Goal: Information Seeking & Learning: Learn about a topic

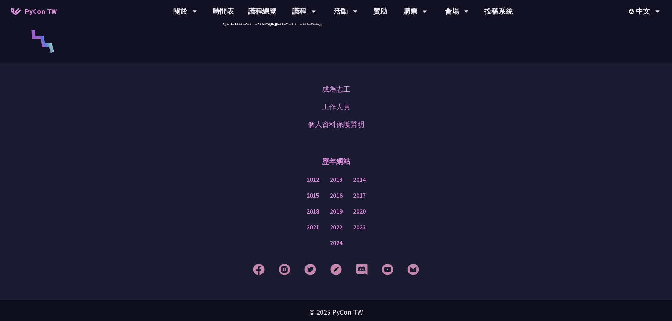
scroll to position [1634, 0]
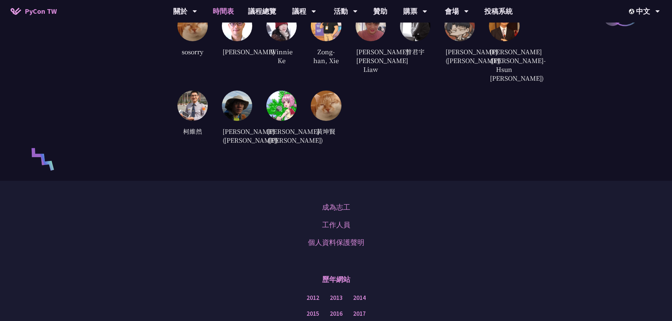
click at [220, 14] on link "時間表" at bounding box center [223, 11] width 35 height 23
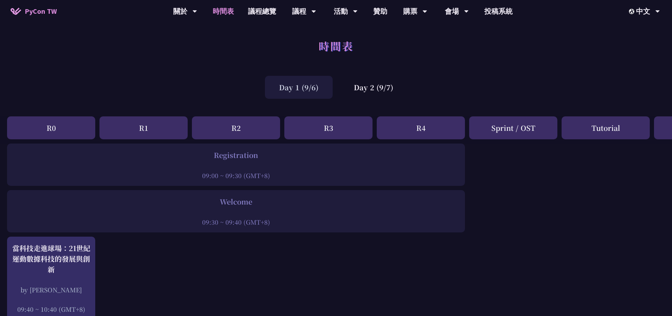
drag, startPoint x: 304, startPoint y: 90, endPoint x: 310, endPoint y: 87, distance: 6.8
click at [304, 90] on div "Day 1 (9/6)" at bounding box center [299, 87] width 68 height 23
click at [250, 12] on link "議程總覽" at bounding box center [262, 11] width 42 height 23
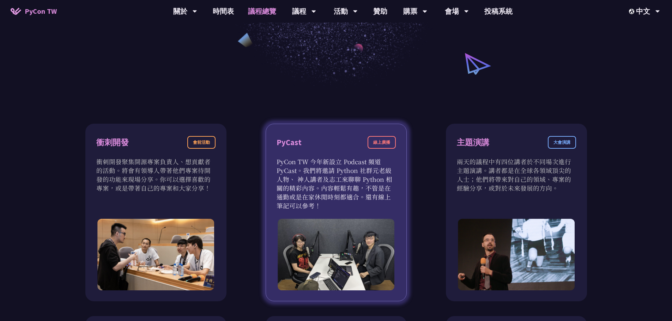
scroll to position [212, 0]
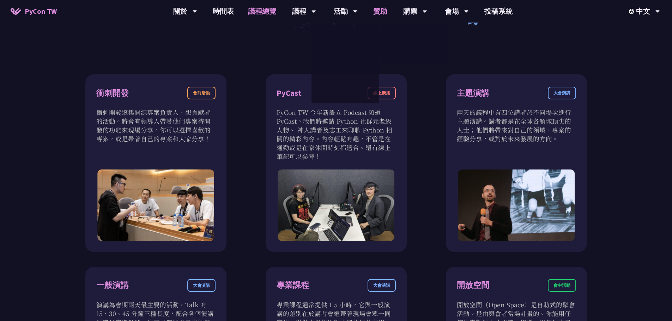
click at [382, 14] on link "贊助" at bounding box center [380, 11] width 28 height 23
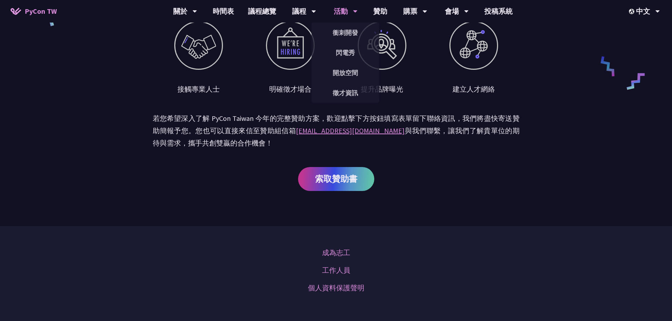
scroll to position [423, 0]
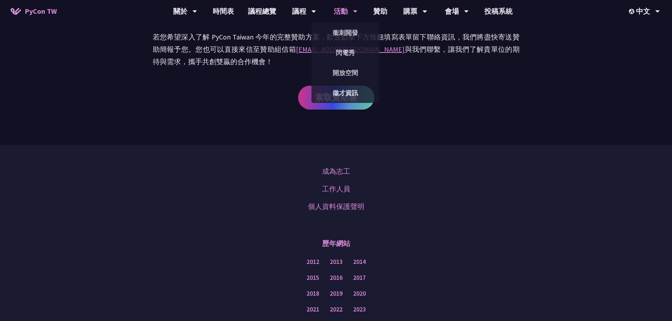
click at [341, 7] on div "活動" at bounding box center [346, 11] width 24 height 23
click at [343, 33] on link "衝刺開發" at bounding box center [345, 32] width 68 height 17
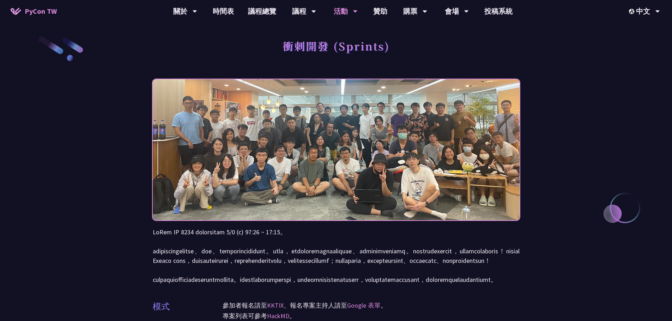
click at [342, 7] on div "活動" at bounding box center [346, 11] width 24 height 23
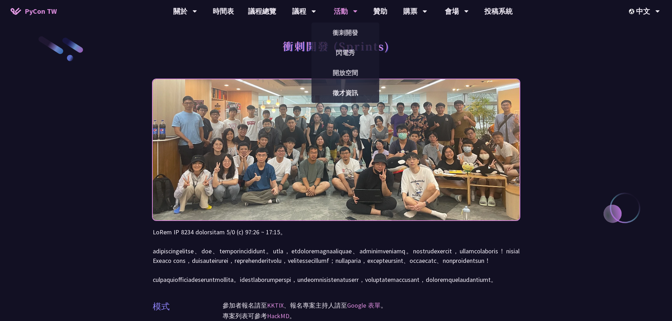
click at [335, 8] on div "活動" at bounding box center [346, 11] width 24 height 23
click at [346, 77] on link "開放空間" at bounding box center [345, 73] width 68 height 17
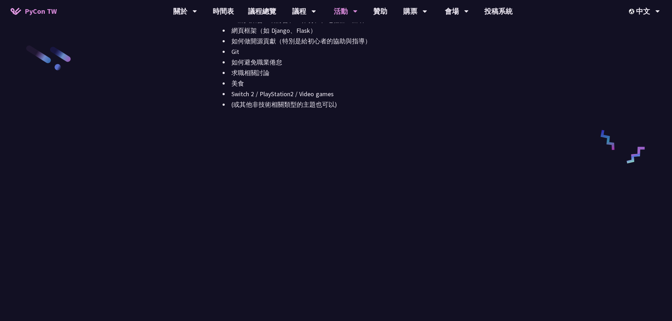
scroll to position [776, 0]
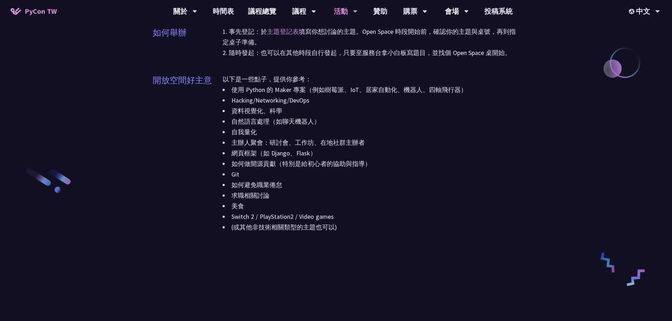
click at [517, 186] on li "如何避免職業倦怠" at bounding box center [370, 185] width 297 height 11
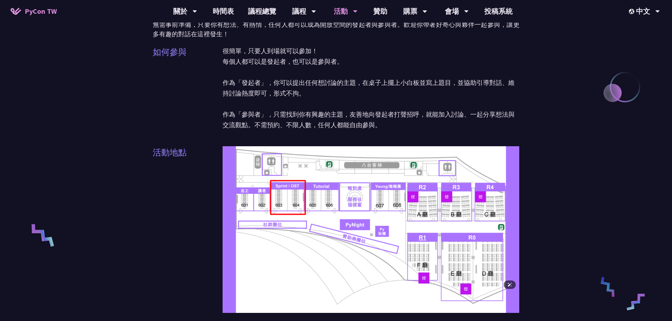
scroll to position [0, 0]
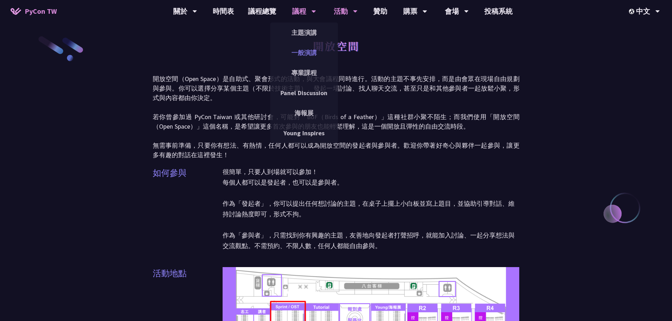
click at [308, 52] on link "一般演講" at bounding box center [304, 52] width 68 height 17
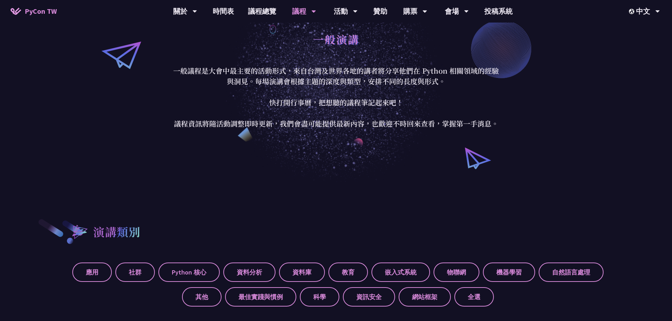
scroll to position [35, 0]
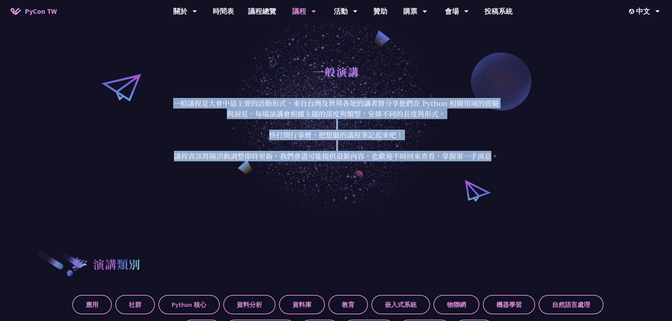
drag, startPoint x: 174, startPoint y: 104, endPoint x: 390, endPoint y: 106, distance: 215.4
click at [492, 154] on p "一般議程是大會中最主要的活動形式，來自台灣及世界各地的講者將分享他們在 Python 相關領域的經驗與洞見。每場演講會根據主題的深度與類型，安排不同的長度與形…" at bounding box center [336, 129] width 328 height 63
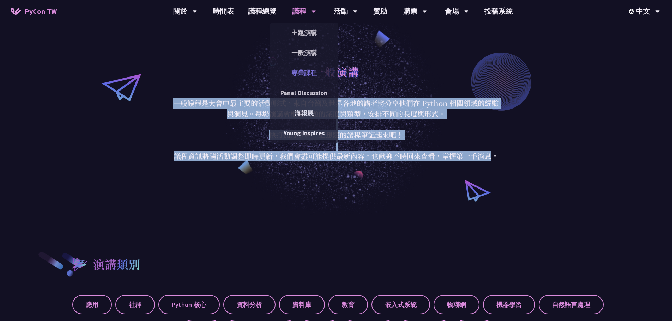
click at [311, 77] on link "專業課程" at bounding box center [304, 73] width 68 height 17
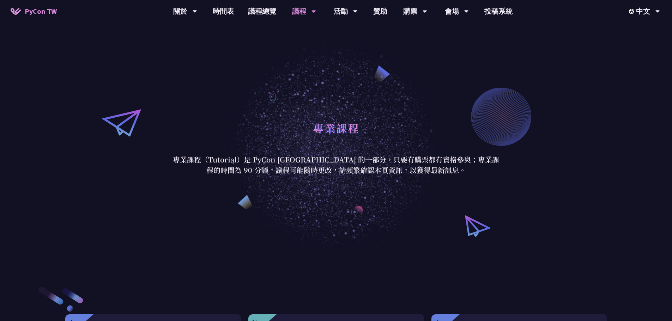
click at [308, 10] on div "議程" at bounding box center [304, 11] width 24 height 23
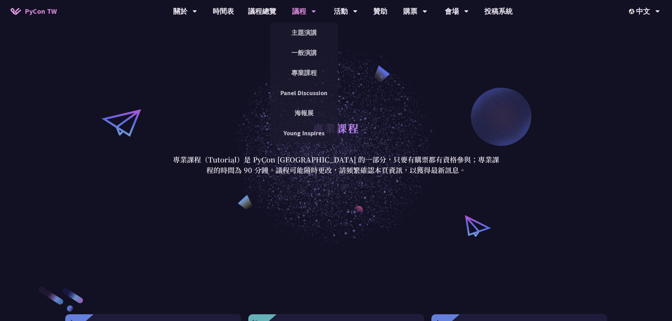
click at [297, 6] on div "議程" at bounding box center [304, 11] width 24 height 23
click at [297, 117] on link "海報展" at bounding box center [304, 113] width 68 height 17
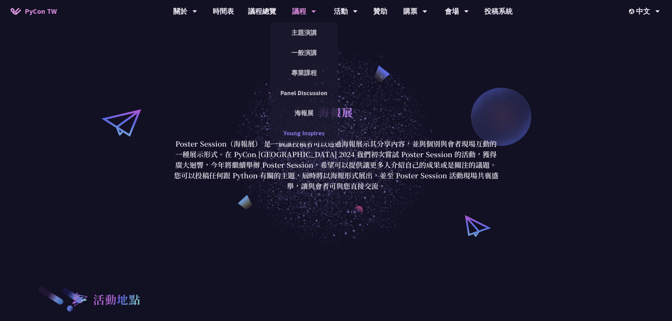
click at [302, 134] on link "Young Inspires" at bounding box center [304, 133] width 68 height 17
